Goal: Communication & Community: Share content

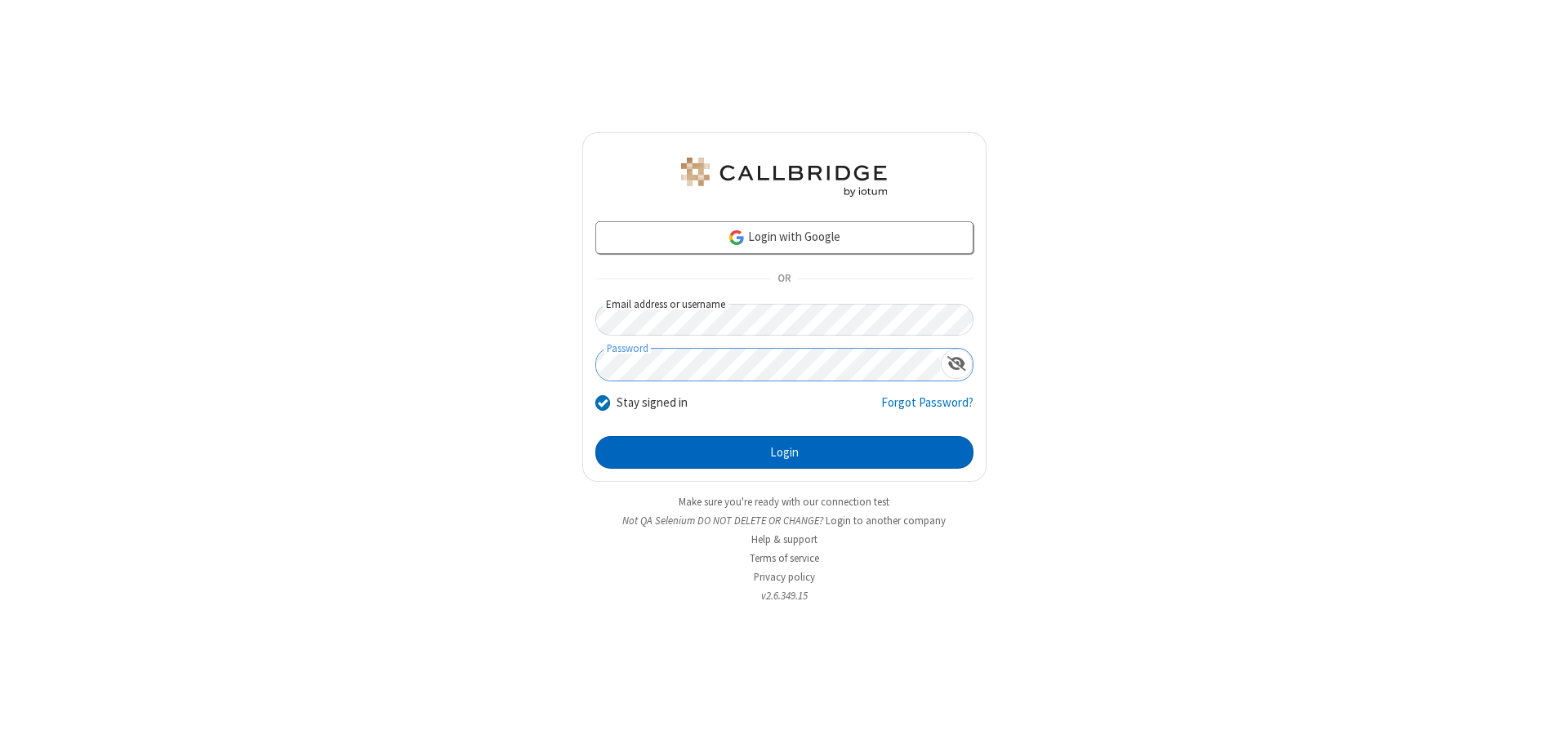
click at [784, 452] on button "Login" at bounding box center [784, 452] width 378 height 33
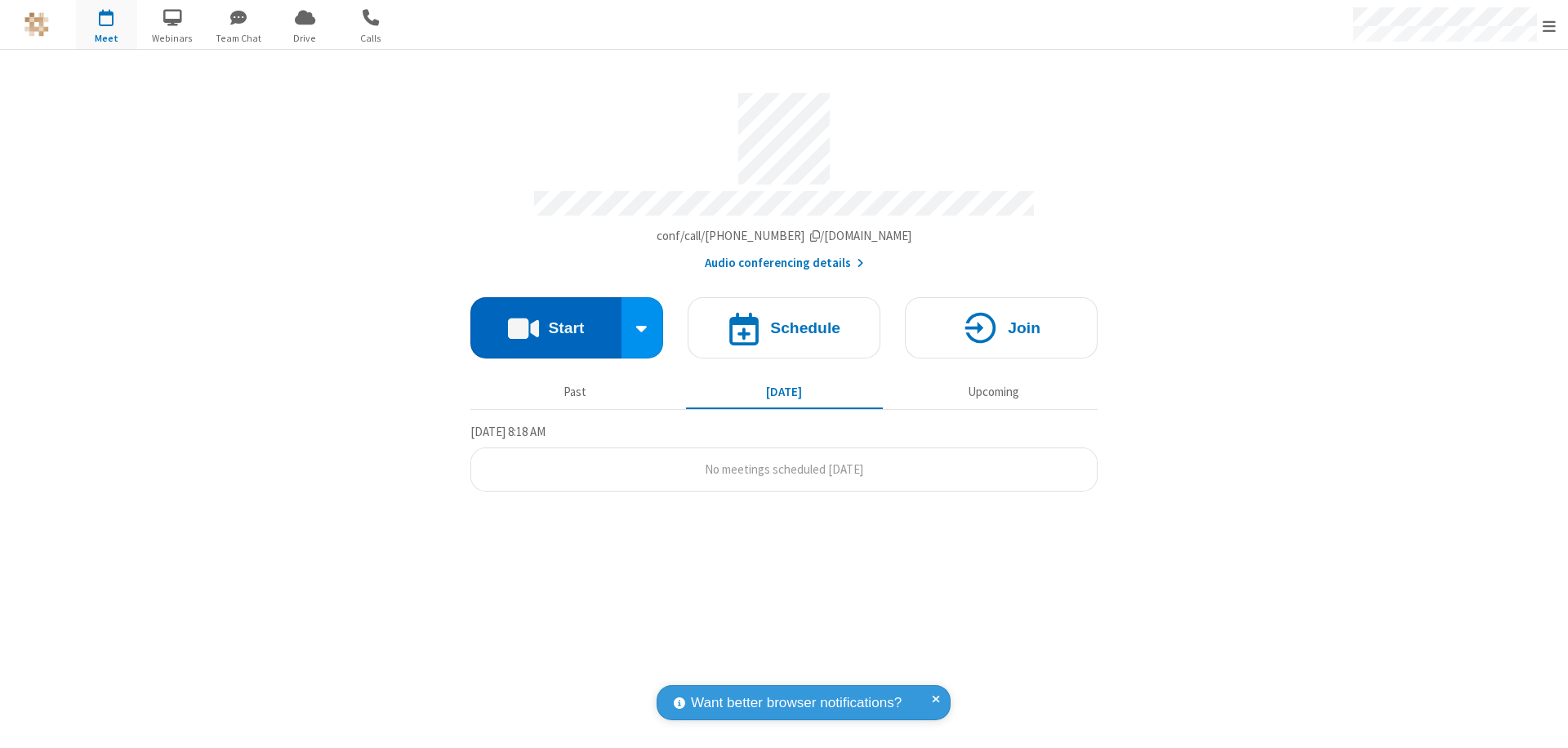
click at [546, 320] on button "Start" at bounding box center [546, 327] width 151 height 61
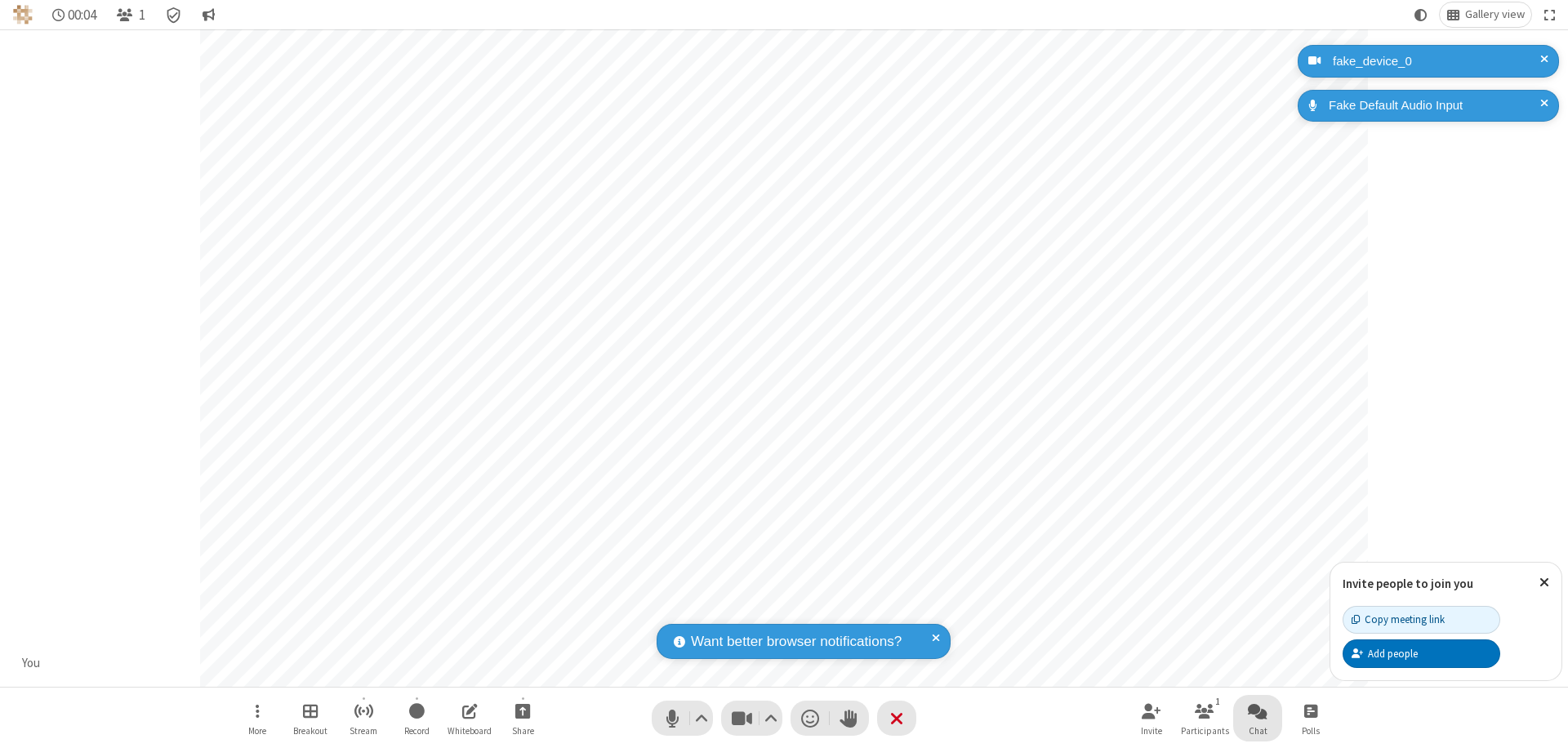
click at [1258, 710] on span "Open chat" at bounding box center [1258, 710] width 20 height 20
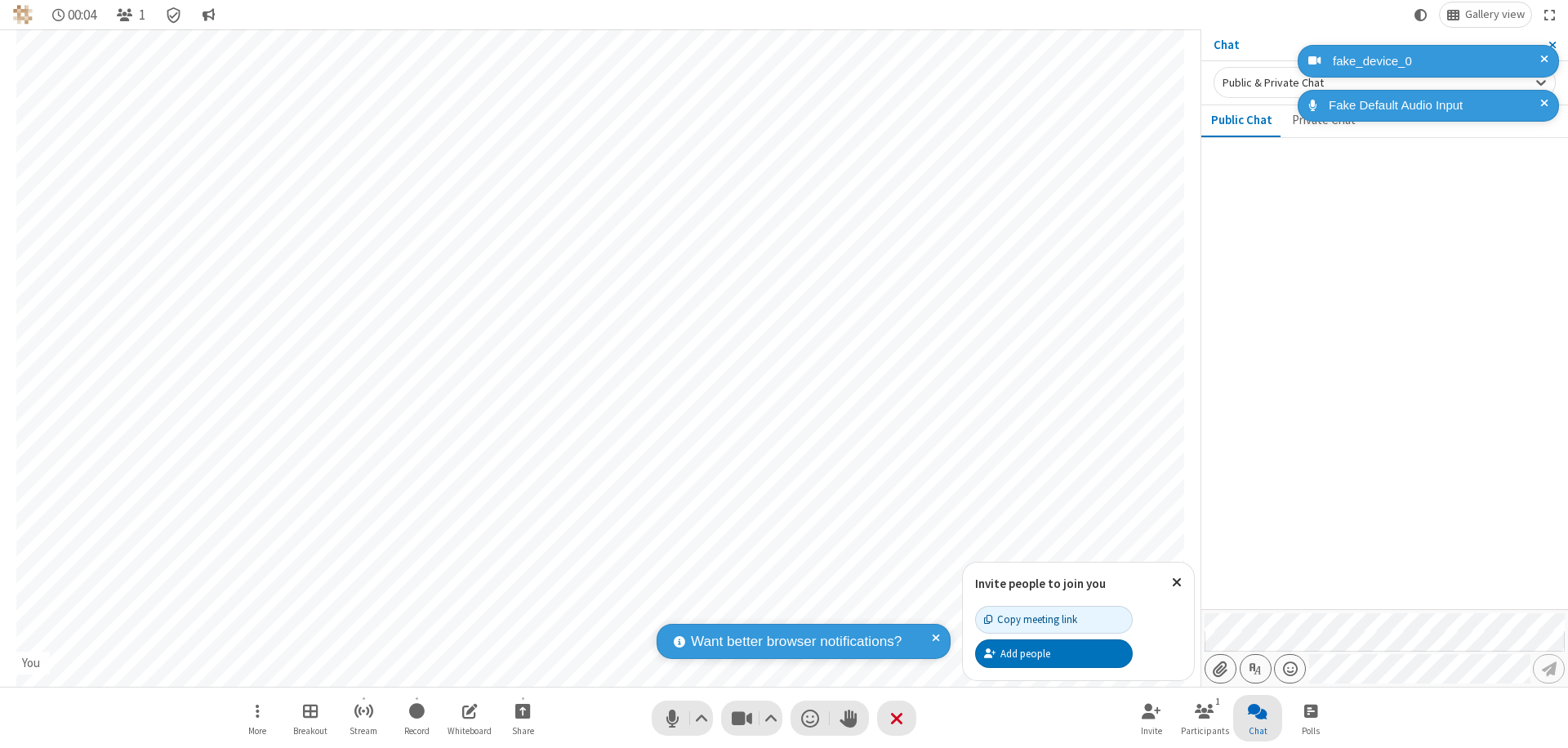
type input "C:\fakepath\doc_test.docx"
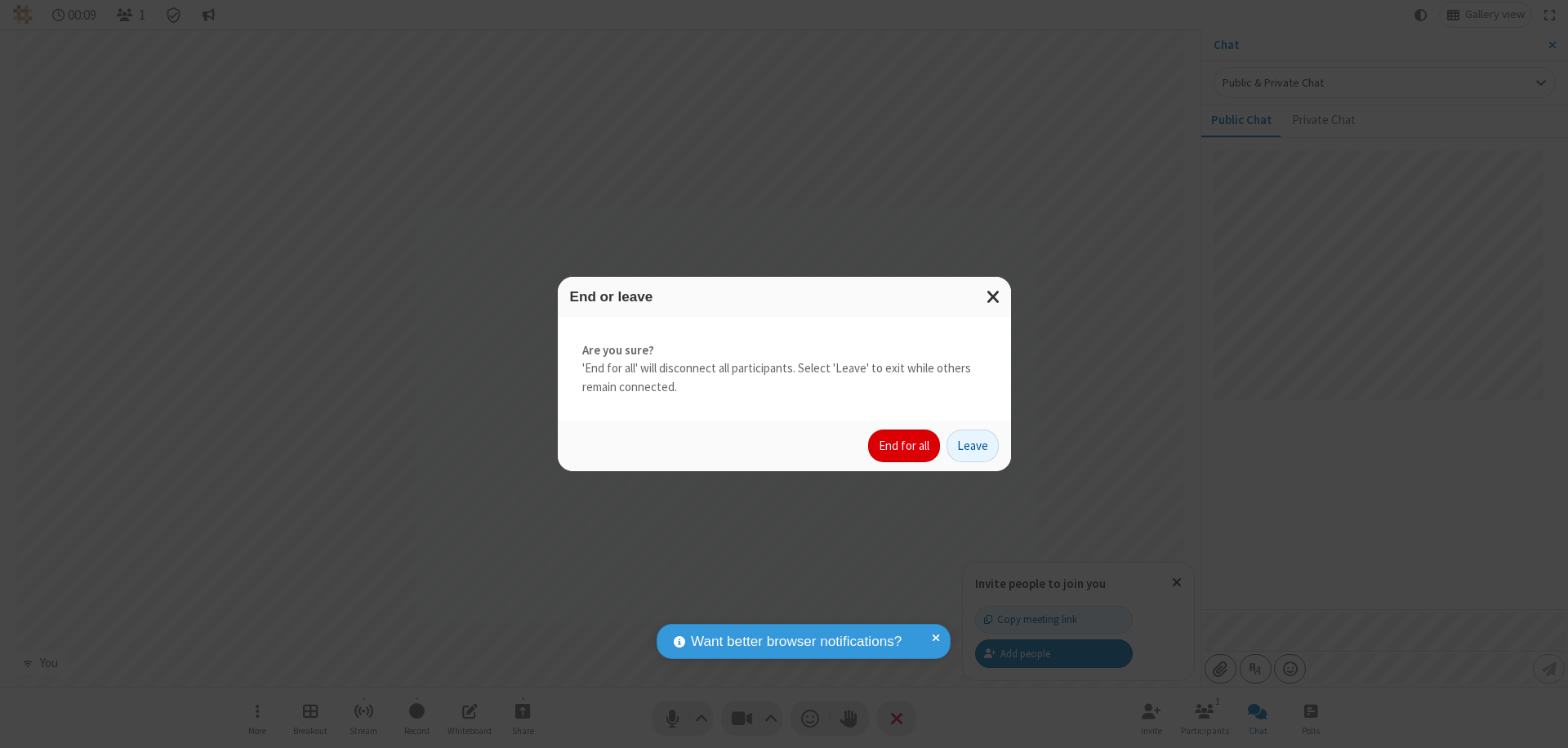
click at [905, 446] on button "End for all" at bounding box center [904, 446] width 72 height 33
